Goal: Task Accomplishment & Management: Use online tool/utility

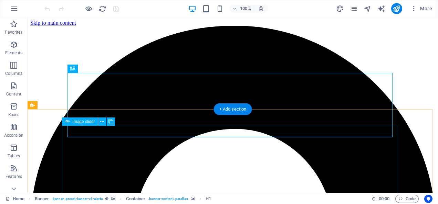
scroll to position [152, 0]
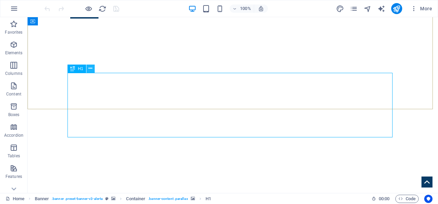
click at [90, 67] on icon at bounding box center [90, 68] width 4 height 7
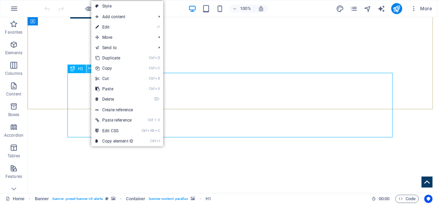
click at [90, 67] on icon at bounding box center [90, 68] width 4 height 7
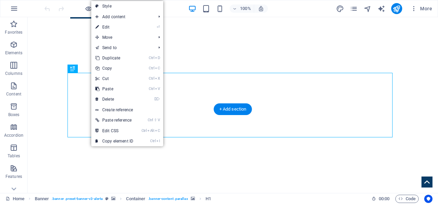
drag, startPoint x: 112, startPoint y: 85, endPoint x: 86, endPoint y: 48, distance: 45.1
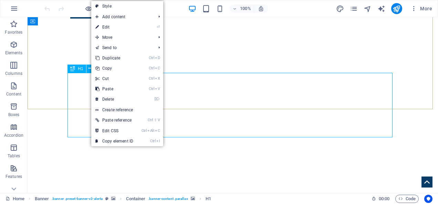
click at [79, 70] on span "H1" at bounding box center [80, 69] width 5 height 4
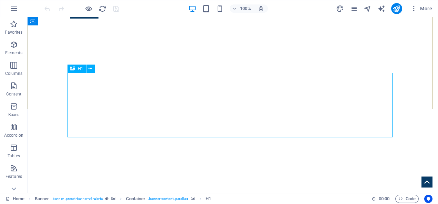
click at [79, 70] on span "H1" at bounding box center [80, 69] width 5 height 4
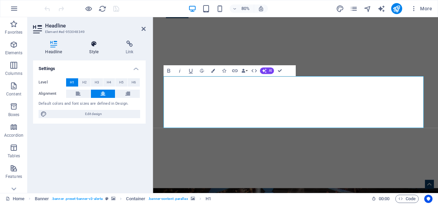
click at [92, 49] on h4 "Style" at bounding box center [95, 48] width 36 height 14
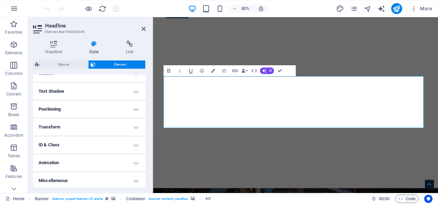
scroll to position [177, 0]
click at [86, 129] on h4 "Transform" at bounding box center [89, 126] width 112 height 17
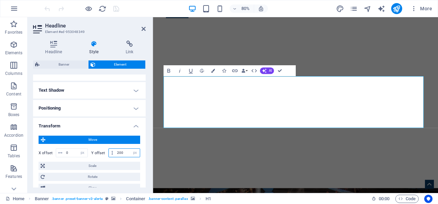
click at [118, 153] on input "200" at bounding box center [127, 153] width 24 height 8
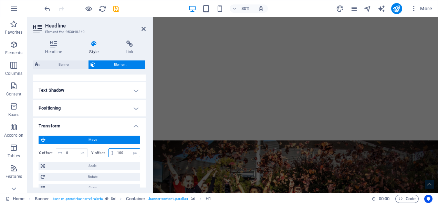
scroll to position [114, 0]
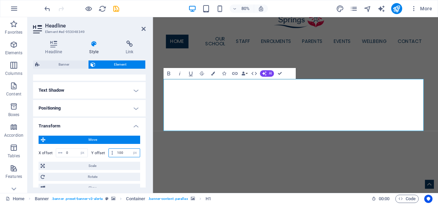
click at [120, 153] on input "100" at bounding box center [127, 153] width 24 height 8
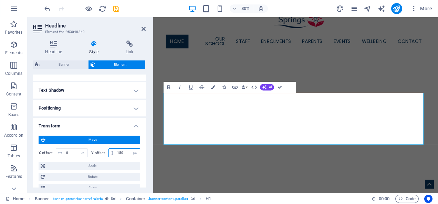
type input "150"
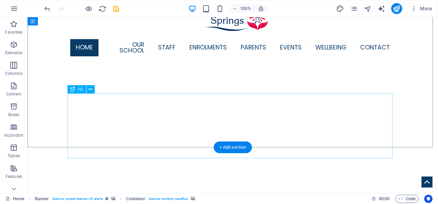
select select "px"
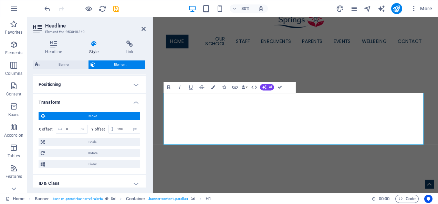
scroll to position [202, 0]
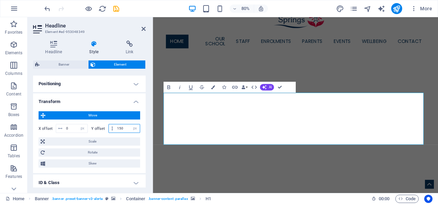
click at [120, 129] on input "150" at bounding box center [127, 129] width 24 height 8
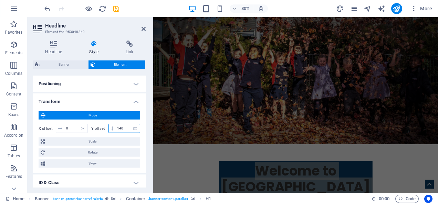
scroll to position [128, 0]
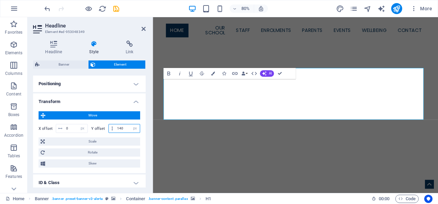
type input "140"
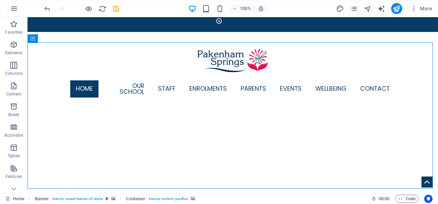
scroll to position [59, 0]
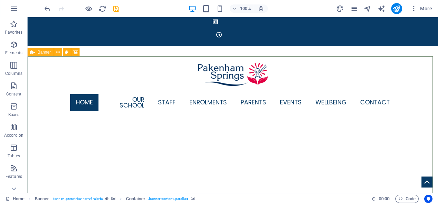
click at [43, 51] on span "Banner" at bounding box center [43, 52] width 13 height 4
select select "vh"
select select "banner"
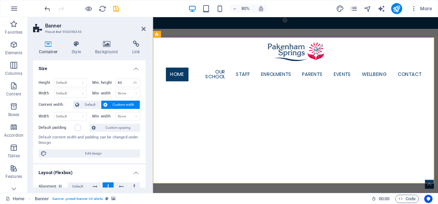
scroll to position [87, 0]
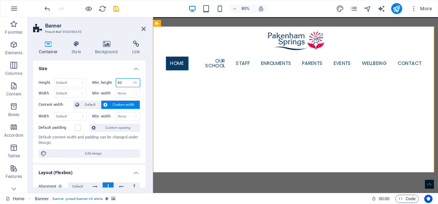
click at [122, 85] on input "83" at bounding box center [128, 83] width 24 height 8
type input "8"
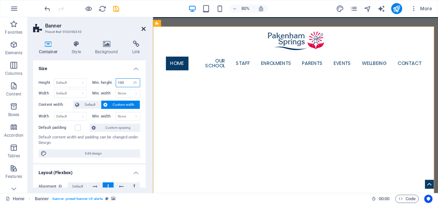
type input "100"
click at [144, 30] on icon at bounding box center [143, 29] width 4 height 6
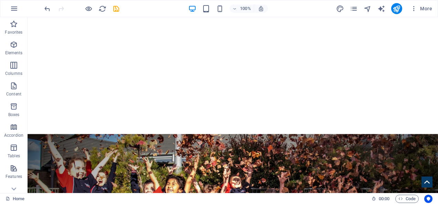
scroll to position [297, 0]
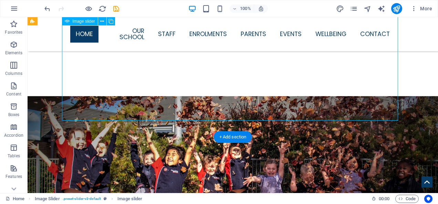
select select "ms"
select select "s"
select select "progressive"
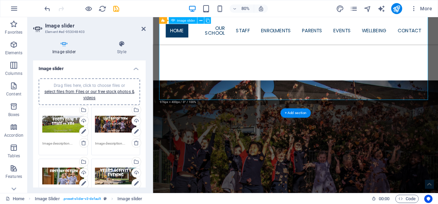
scroll to position [341, 0]
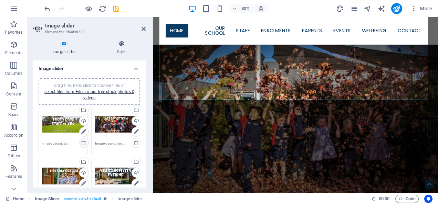
click at [84, 142] on icon at bounding box center [84, 143] width 6 height 6
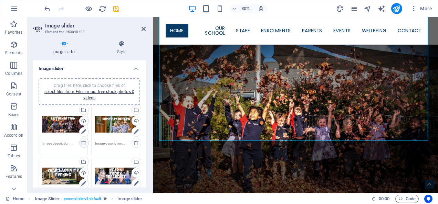
click at [84, 142] on icon at bounding box center [84, 143] width 6 height 6
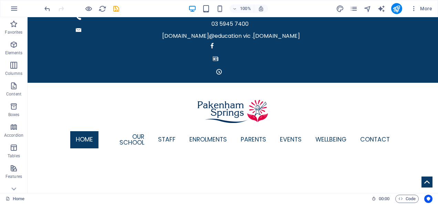
scroll to position [0, 0]
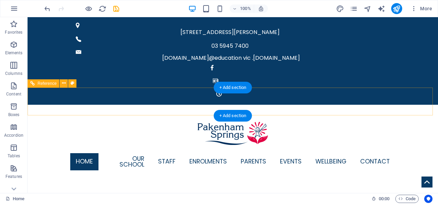
click at [127, 151] on nav "Home Our School Principal's Welcome Policies, annual Reports & Handbooks Virtua…" at bounding box center [232, 162] width 325 height 23
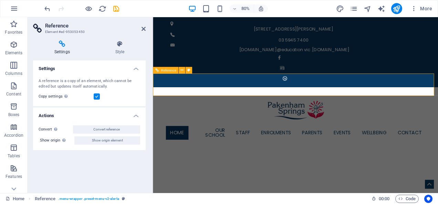
click at [216, 151] on nav "Home Our School Principal's Welcome Policies, annual Reports & Handbooks Virtua…" at bounding box center [331, 162] width 325 height 23
click at [142, 28] on icon at bounding box center [143, 29] width 4 height 6
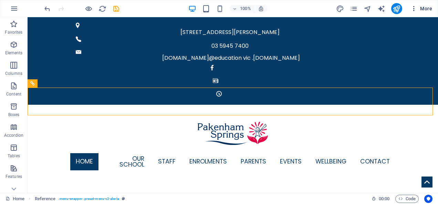
click at [422, 8] on span "More" at bounding box center [421, 8] width 22 height 7
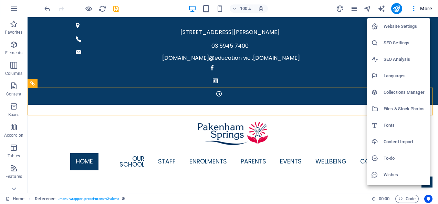
click at [355, 8] on div at bounding box center [219, 102] width 438 height 204
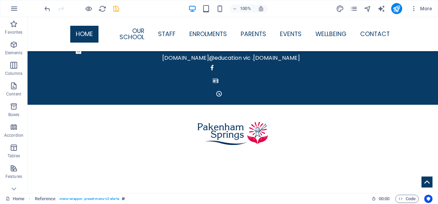
click at [116, 8] on icon "save" at bounding box center [116, 9] width 8 height 8
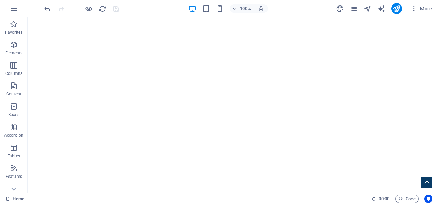
scroll to position [165, 0]
click at [425, 10] on span "More" at bounding box center [421, 8] width 22 height 7
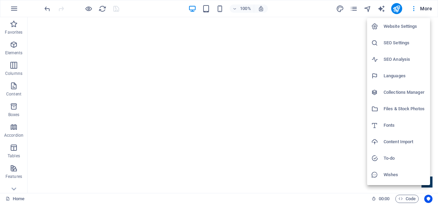
click at [354, 8] on div at bounding box center [219, 102] width 438 height 204
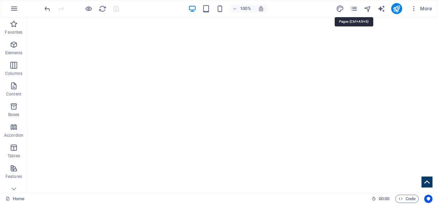
click at [354, 8] on icon "pages" at bounding box center [353, 9] width 8 height 8
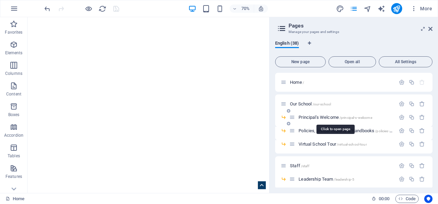
click at [312, 117] on span "Principal's Welcome /principal-s-welcome" at bounding box center [334, 117] width 73 height 5
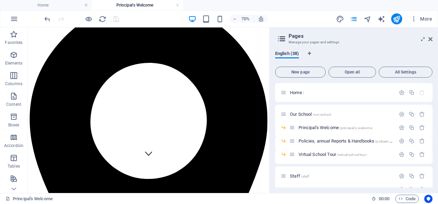
scroll to position [10, 0]
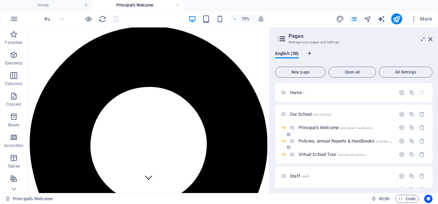
click at [305, 144] on div "Policies, annual Reports & Handbooks /policies-annual-reports-handbooks" at bounding box center [342, 141] width 106 height 8
click at [304, 142] on span "Policies, annual Reports & Handbooks /policies-annual-reports-handbooks" at bounding box center [364, 141] width 132 height 5
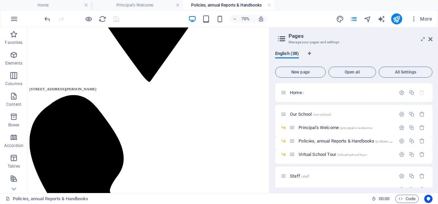
scroll to position [533, 0]
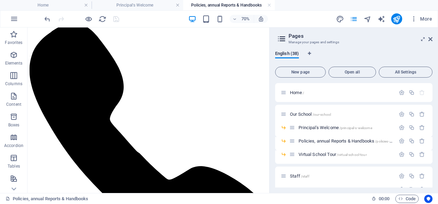
drag, startPoint x: 369, startPoint y: 97, endPoint x: 302, endPoint y: 219, distance: 139.5
click at [312, 155] on span "Virtual School Tour /virtual-school-tour" at bounding box center [332, 154] width 68 height 5
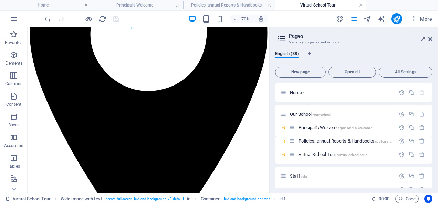
scroll to position [173, 0]
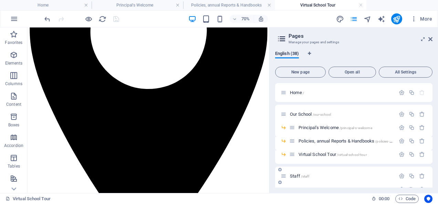
click at [294, 177] on span "Staff /staff" at bounding box center [299, 176] width 19 height 5
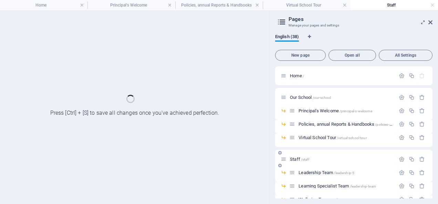
scroll to position [0, 0]
click at [316, 169] on div "Staff /staff" at bounding box center [353, 159] width 157 height 19
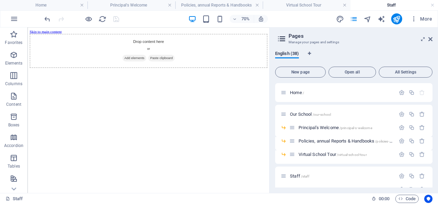
click at [437, 187] on div "English (38) New page Open all All Settings Home / Our School /our-school Princ…" at bounding box center [353, 119] width 168 height 148
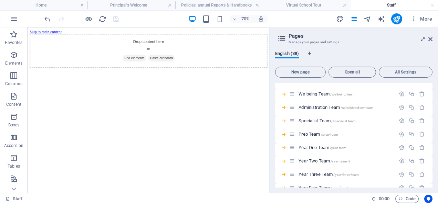
scroll to position [129, 0]
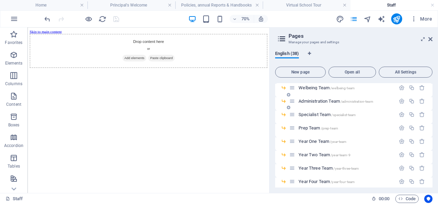
click at [323, 100] on span "Administration Team /administration-team" at bounding box center [335, 101] width 74 height 5
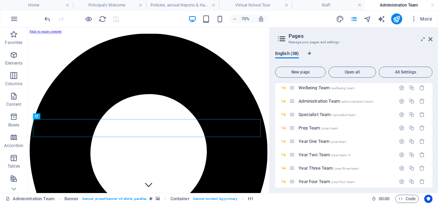
scroll to position [0, 0]
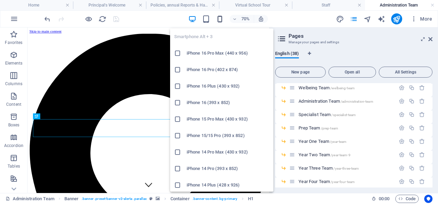
click at [219, 17] on icon "button" at bounding box center [220, 19] width 8 height 8
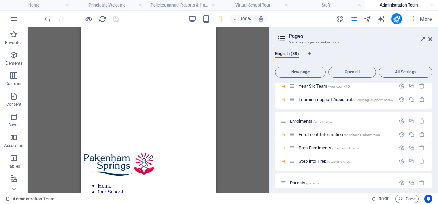
scroll to position [257, 0]
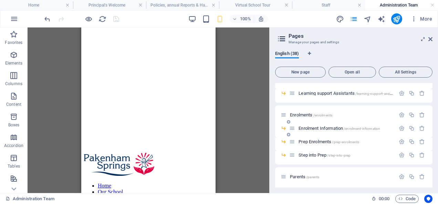
click at [326, 125] on div "Enrolment Information /enrolment-information" at bounding box center [342, 129] width 106 height 8
click at [328, 131] on div "Enrolment Information /enrolment-information" at bounding box center [342, 129] width 106 height 8
click at [324, 127] on span "Enrolment Information /enrolment-information" at bounding box center [339, 128] width 82 height 5
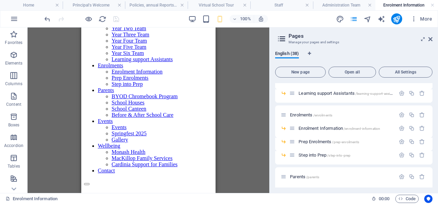
scroll to position [1113, 0]
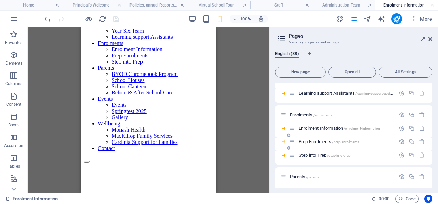
click at [304, 142] on span "Prep Enrolments /prep-enrolments" at bounding box center [328, 141] width 61 height 5
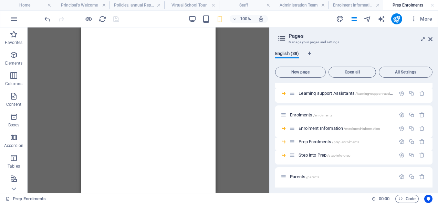
scroll to position [807, 0]
click at [310, 153] on span "Step into Prep /step-into-prep" at bounding box center [324, 155] width 52 height 5
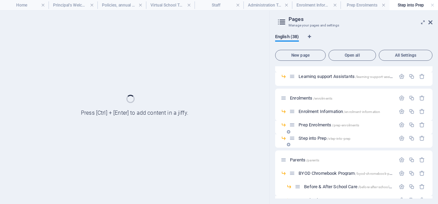
scroll to position [0, 0]
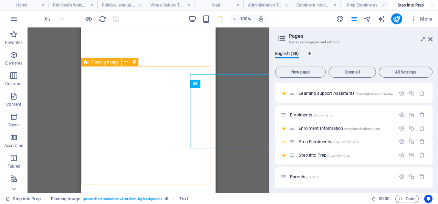
click at [102, 63] on span "Floating Image" at bounding box center [104, 62] width 27 height 4
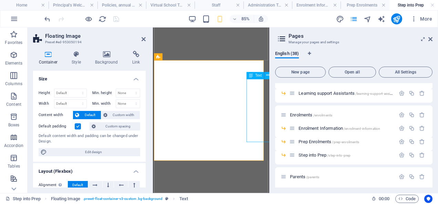
click at [252, 77] on icon at bounding box center [251, 75] width 4 height 7
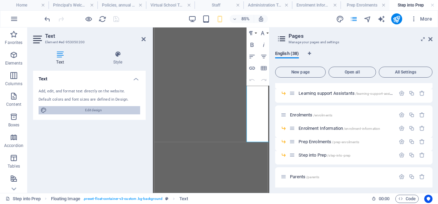
click at [94, 110] on span "Edit design" at bounding box center [93, 110] width 89 height 8
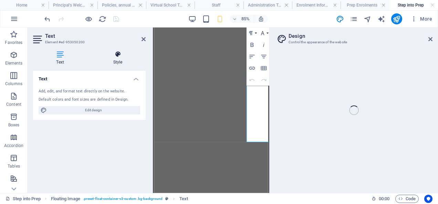
select select "px"
select select "500"
select select "px"
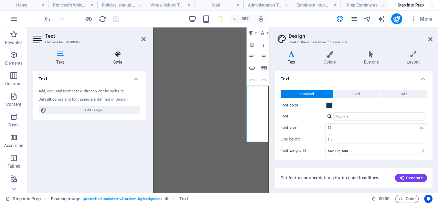
click at [116, 56] on icon at bounding box center [118, 54] width 56 height 7
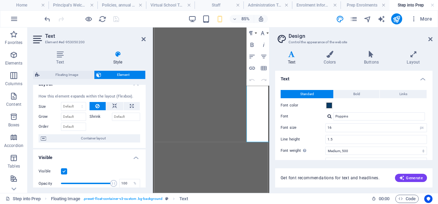
scroll to position [10, 0]
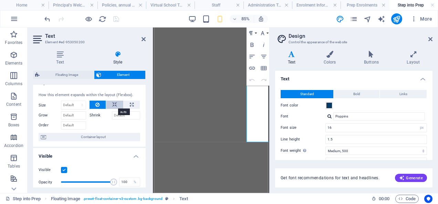
click at [113, 104] on icon at bounding box center [114, 105] width 5 height 8
click at [130, 105] on icon at bounding box center [132, 105] width 4 height 8
type input "100"
select select "%"
click at [115, 104] on icon at bounding box center [114, 105] width 5 height 8
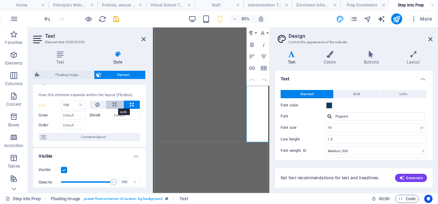
select select "DISABLED_OPTION_VALUE"
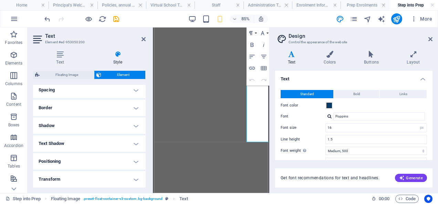
scroll to position [138, 0]
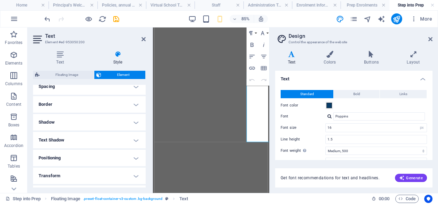
click at [70, 174] on h4 "Transform" at bounding box center [89, 176] width 112 height 17
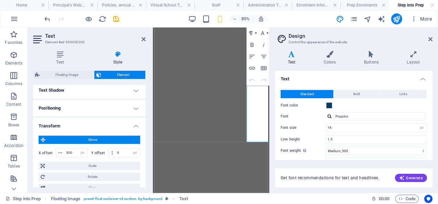
scroll to position [195, 0]
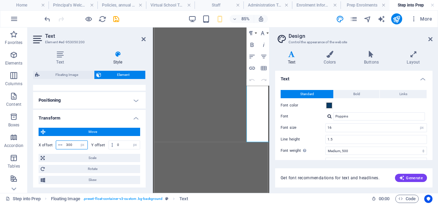
click at [67, 144] on input "300" at bounding box center [75, 145] width 23 height 8
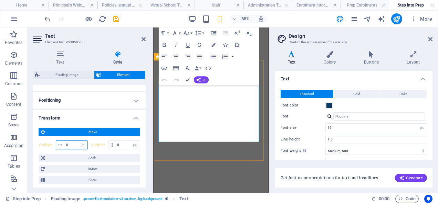
type input "0"
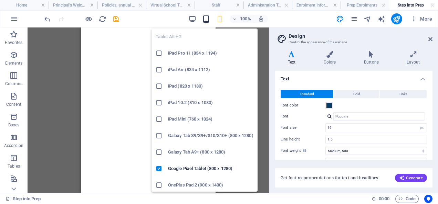
click at [204, 19] on icon "button" at bounding box center [206, 19] width 8 height 8
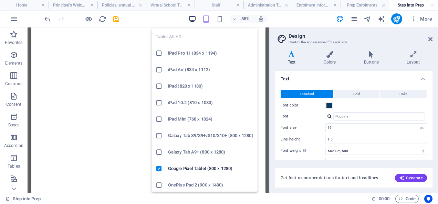
click at [193, 18] on icon "button" at bounding box center [192, 19] width 8 height 8
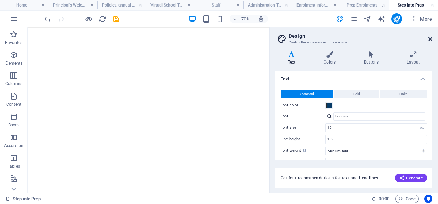
click at [429, 38] on icon at bounding box center [430, 39] width 4 height 6
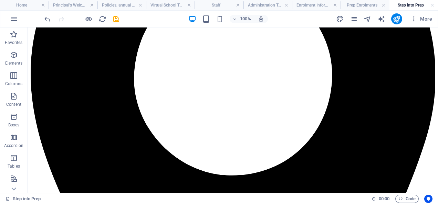
scroll to position [163, 0]
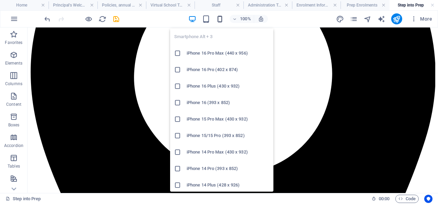
click at [216, 20] on icon "button" at bounding box center [220, 19] width 8 height 8
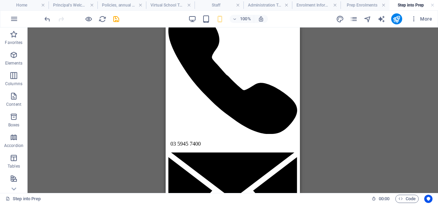
scroll to position [233, 0]
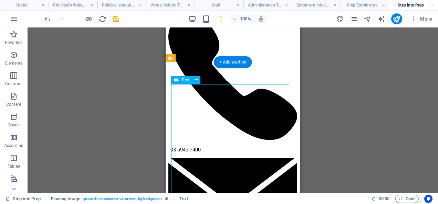
select select "px"
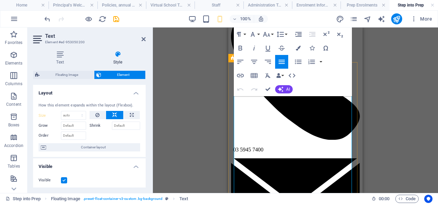
click at [194, 102] on div "Drag here to replace the existing content. Press “Ctrl” if you want to create a…" at bounding box center [295, 111] width 285 height 166
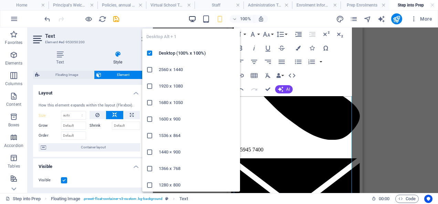
click at [191, 17] on icon "button" at bounding box center [192, 19] width 8 height 8
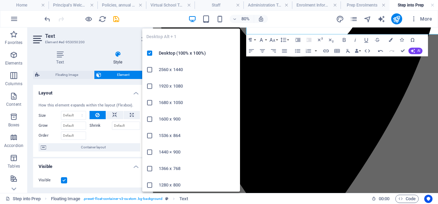
type input "300"
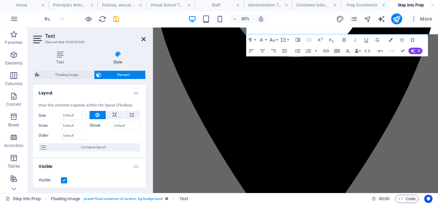
click at [144, 38] on icon at bounding box center [143, 39] width 4 height 6
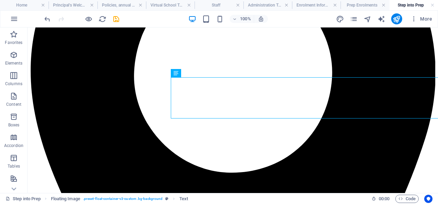
scroll to position [132, 0]
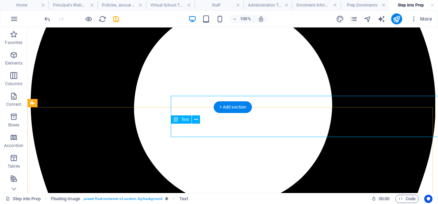
select select "px"
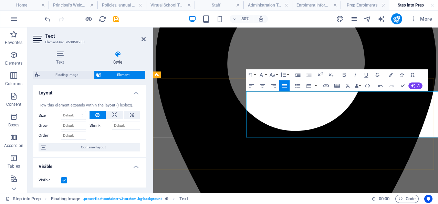
scroll to position [149, 0]
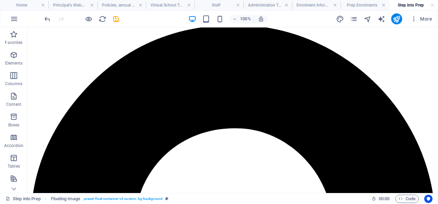
scroll to position [0, 0]
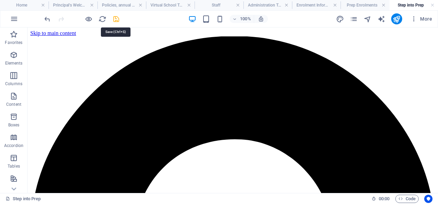
click at [116, 19] on icon "save" at bounding box center [116, 19] width 8 height 8
click at [397, 17] on icon "publish" at bounding box center [396, 19] width 8 height 8
